Goal: Check status: Check status

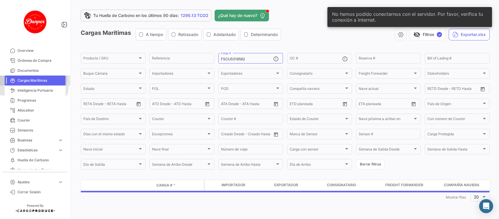
click at [36, 78] on span "Cargas Marítimas" at bounding box center [41, 80] width 46 height 5
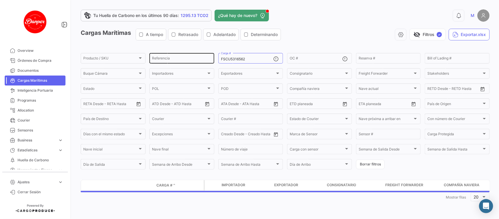
drag, startPoint x: 262, startPoint y: 57, endPoint x: 197, endPoint y: 57, distance: 65.2
click at [0, 0] on div "Producto / SKU Producto / SKU Referencia FSCU5316562 Carga # OC # Reserva # Bil…" at bounding box center [0, 0] width 0 height 0
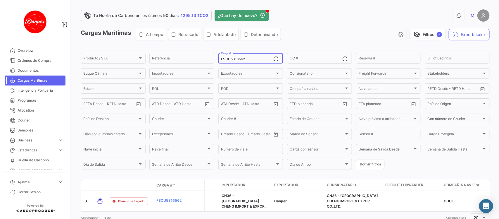
paste input "MNBU022859"
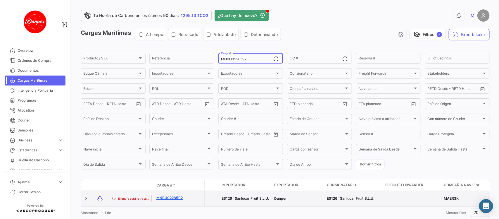
type input "MNBU0228592"
click at [172, 197] on link "MNBU0228592" at bounding box center [171, 197] width 30 height 5
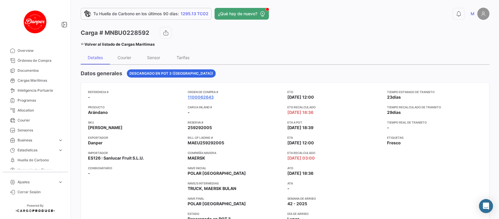
scroll to position [47, 0]
